Goal: Task Accomplishment & Management: Manage account settings

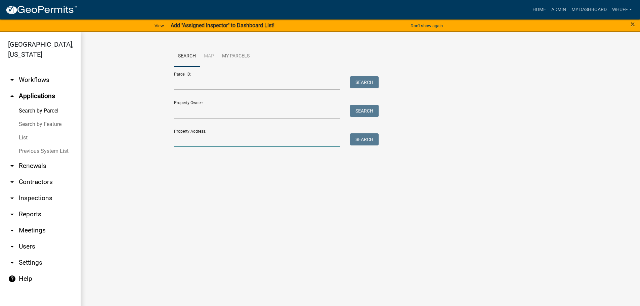
click at [250, 139] on input "Property Address:" at bounding box center [257, 140] width 166 height 14
click at [213, 80] on input "Parcel ID:" at bounding box center [257, 83] width 166 height 14
type input "0371 000016"
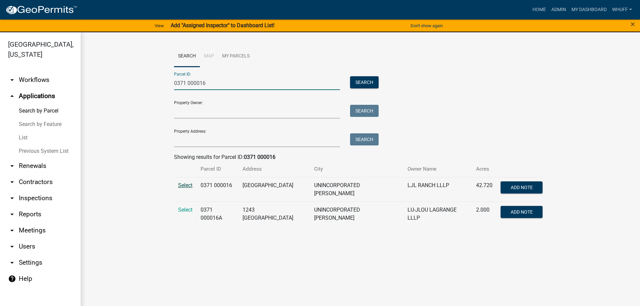
click at [186, 185] on span "Select" at bounding box center [185, 185] width 14 height 6
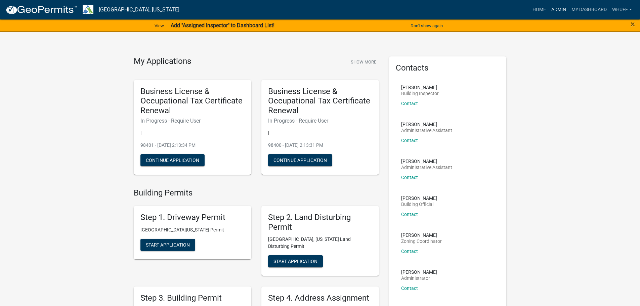
click at [560, 12] on link "Admin" at bounding box center [559, 9] width 20 height 13
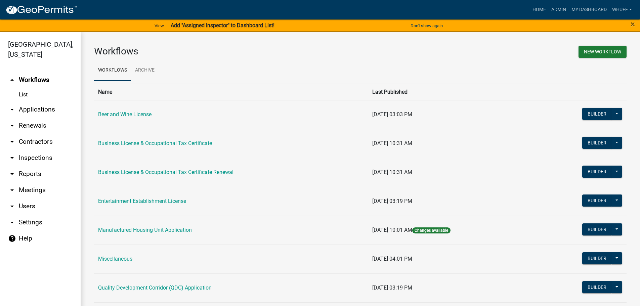
click at [42, 101] on link "arrow_drop_down Applications" at bounding box center [40, 109] width 81 height 16
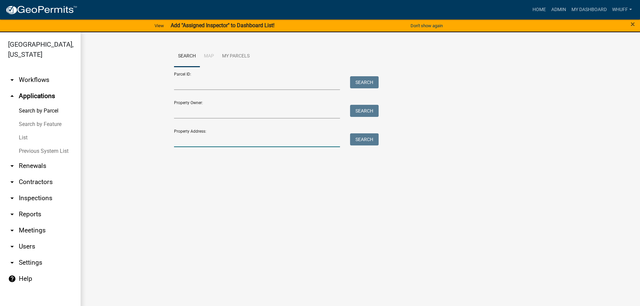
click at [237, 140] on input "Property Address:" at bounding box center [257, 140] width 166 height 14
click at [220, 84] on input "Parcel ID:" at bounding box center [257, 83] width 166 height 14
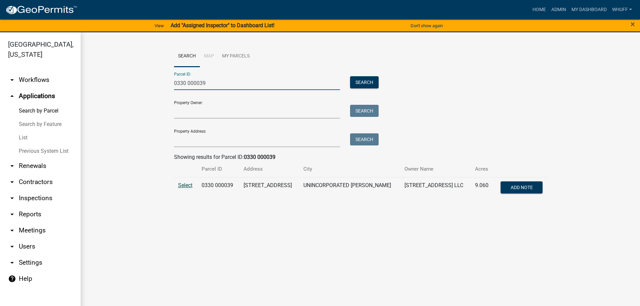
type input "0330 000039"
click at [184, 184] on span "Select" at bounding box center [185, 185] width 14 height 6
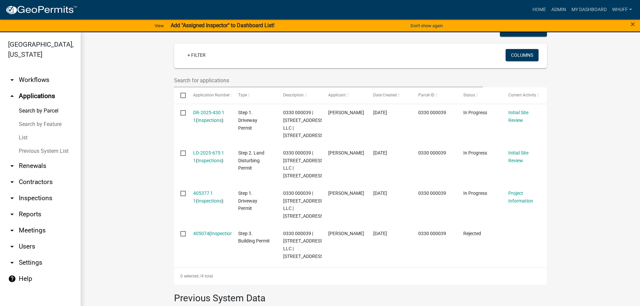
scroll to position [168, 0]
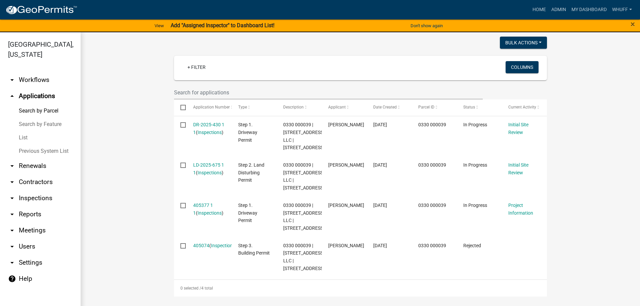
drag, startPoint x: 200, startPoint y: 124, endPoint x: 141, endPoint y: 155, distance: 66.6
click at [141, 155] on wm-workflow-application-search-view "Search Map My Parcels Parcel ID: 0330 000039 Search Property Owner: Search Prop…" at bounding box center [360, 149] width 532 height 542
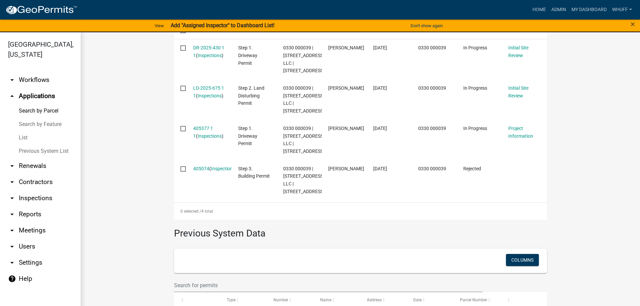
scroll to position [269, 0]
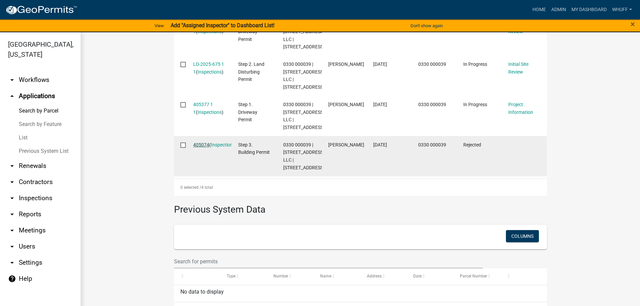
click at [203, 147] on link "405074" at bounding box center [201, 144] width 16 height 5
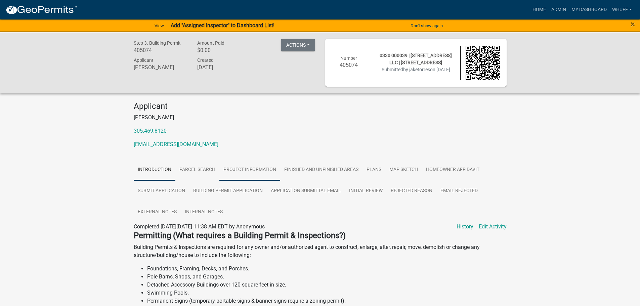
click at [243, 169] on link "Project Information" at bounding box center [249, 169] width 61 height 21
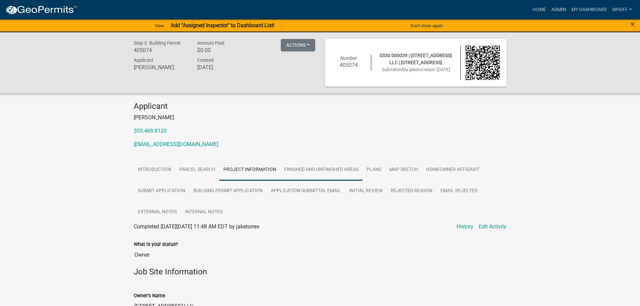
click at [307, 172] on link "Finished and Unfinished Areas" at bounding box center [321, 169] width 82 height 21
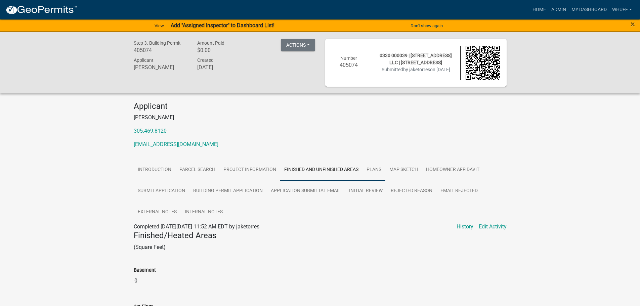
click at [375, 176] on link "Plans" at bounding box center [373, 169] width 23 height 21
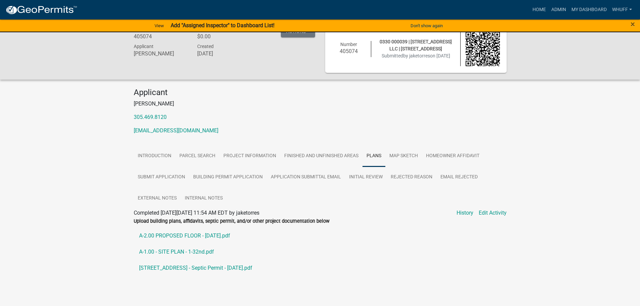
scroll to position [21, 0]
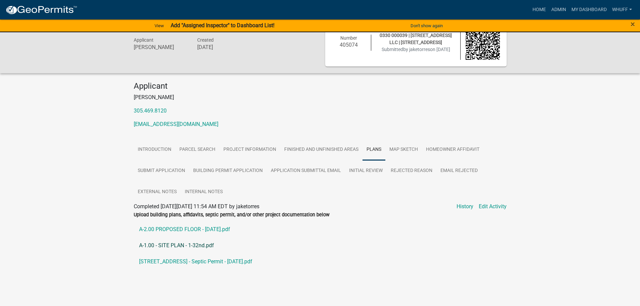
click at [158, 244] on link "A-1.00 - SITE PLAN - 1-32nd.pdf" at bounding box center [320, 245] width 373 height 16
click at [183, 227] on link "A-2.00 PROPOSED FLOOR - [DATE].pdf" at bounding box center [320, 229] width 373 height 16
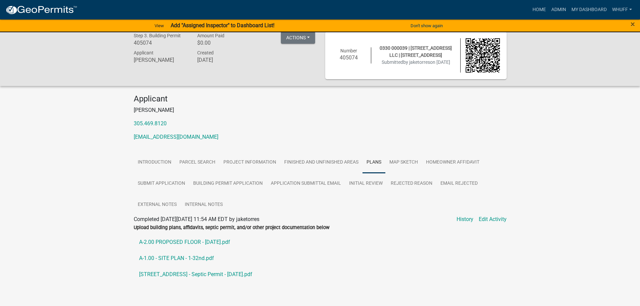
scroll to position [0, 0]
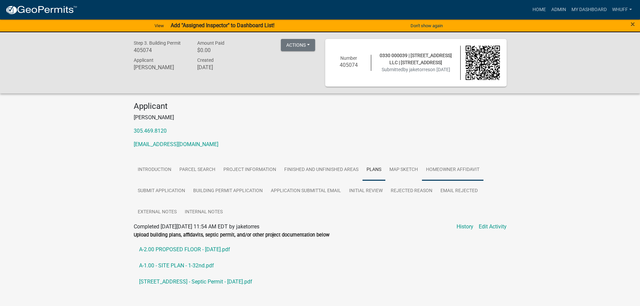
click at [438, 174] on link "Homeowner Affidavit" at bounding box center [452, 169] width 61 height 21
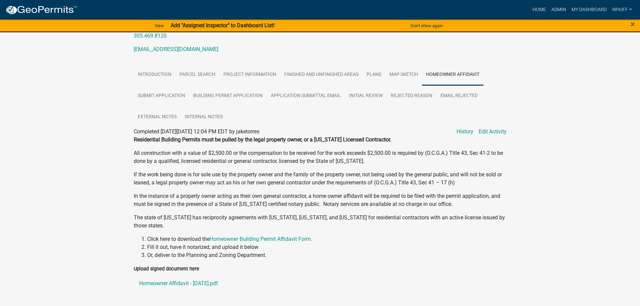
scroll to position [118, 0]
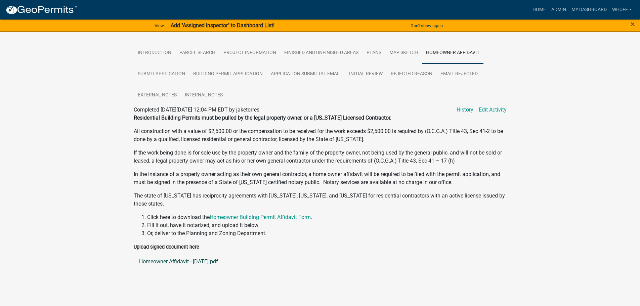
click at [209, 263] on link "Homeowner Affidavit - [DATE].pdf" at bounding box center [320, 262] width 373 height 16
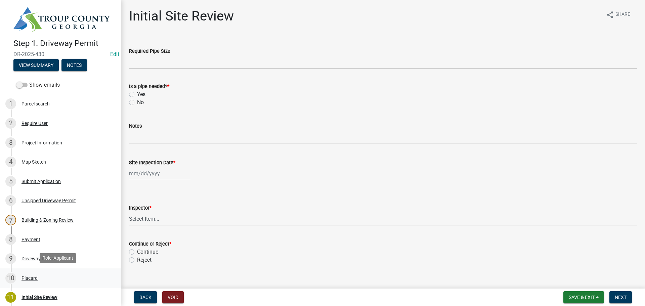
click at [38, 277] on div "10 Placard" at bounding box center [57, 278] width 105 height 11
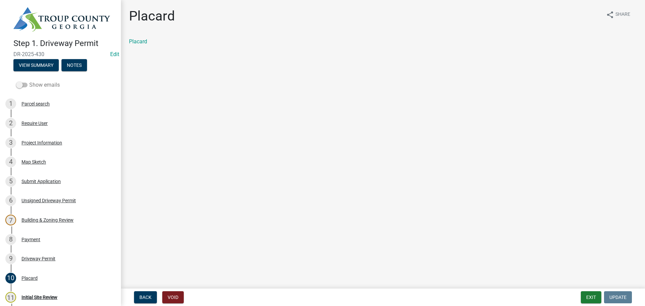
click at [28, 84] on label "Show emails" at bounding box center [38, 85] width 44 height 8
click at [29, 81] on input "Show emails" at bounding box center [29, 81] width 0 height 0
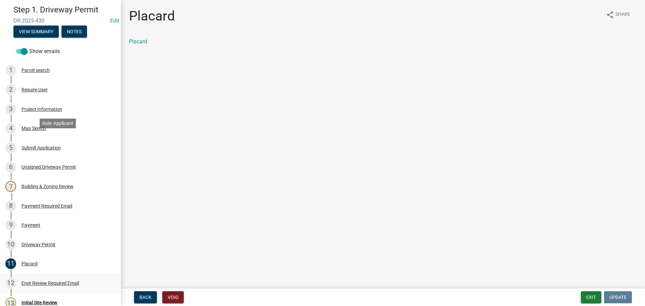
scroll to position [67, 0]
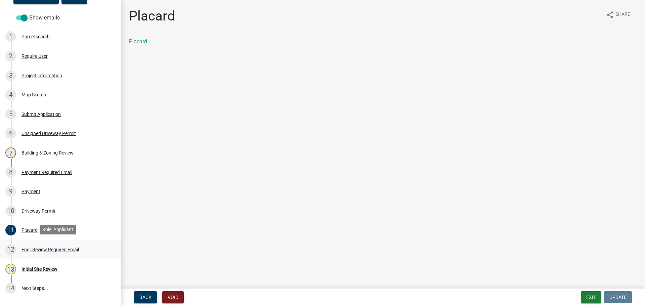
click at [61, 249] on div "Engr Review Required Email" at bounding box center [49, 249] width 57 height 5
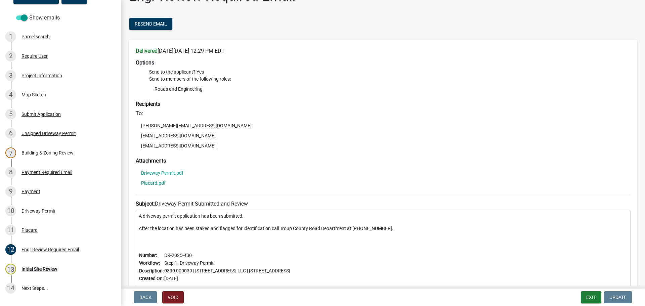
scroll to position [0, 0]
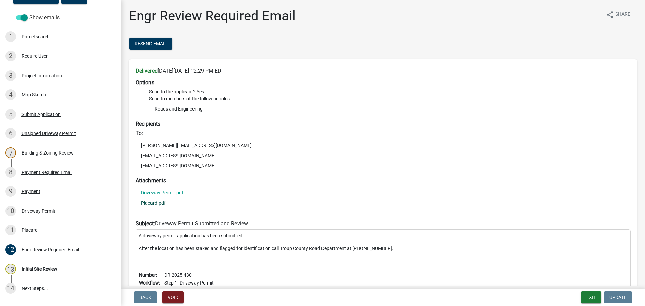
click at [149, 204] on link "Placard.pdf" at bounding box center [153, 203] width 25 height 5
click at [149, 45] on span "Resend Email" at bounding box center [151, 43] width 32 height 5
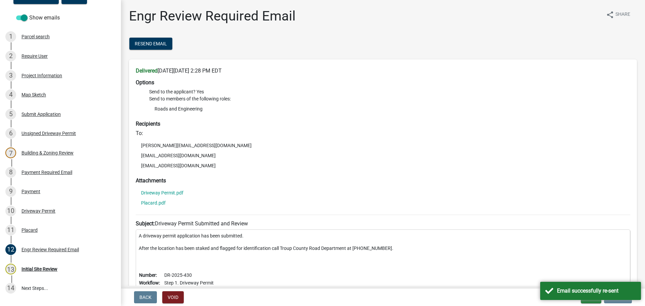
scroll to position [34, 0]
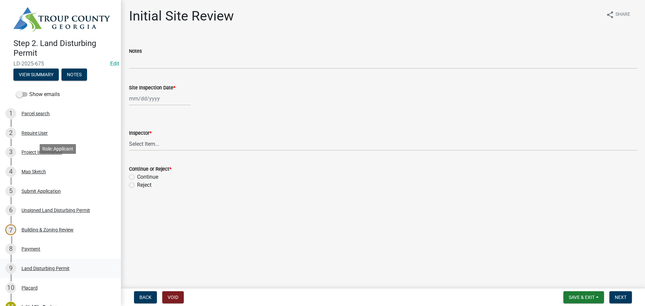
scroll to position [67, 0]
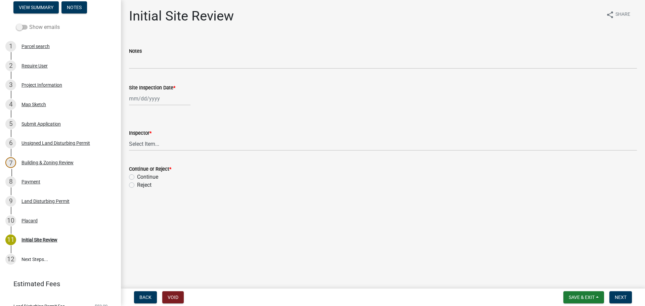
click at [24, 26] on span at bounding box center [21, 27] width 11 height 5
click at [29, 23] on input "Show emails" at bounding box center [29, 23] width 0 height 0
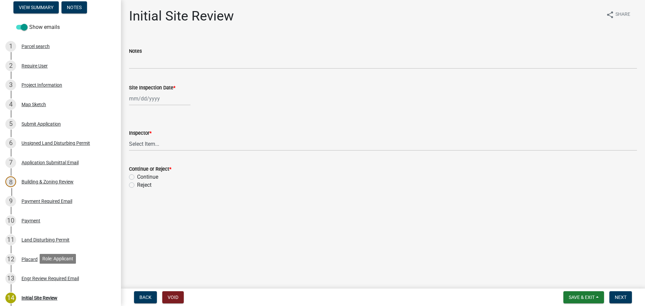
click at [64, 278] on div "Engr Review Required Email" at bounding box center [49, 278] width 57 height 5
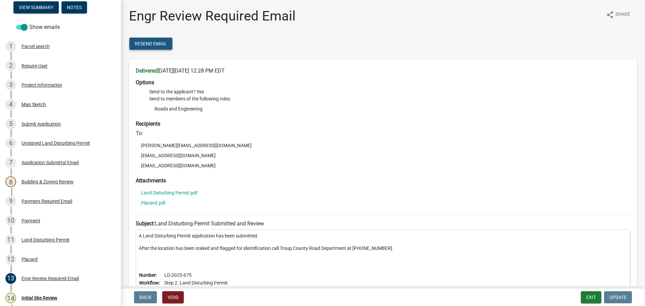
click at [159, 44] on span "Resend Email" at bounding box center [151, 43] width 32 height 5
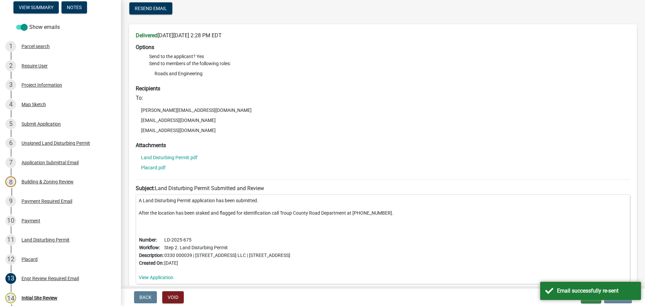
scroll to position [47, 0]
